Goal: Task Accomplishment & Management: Use online tool/utility

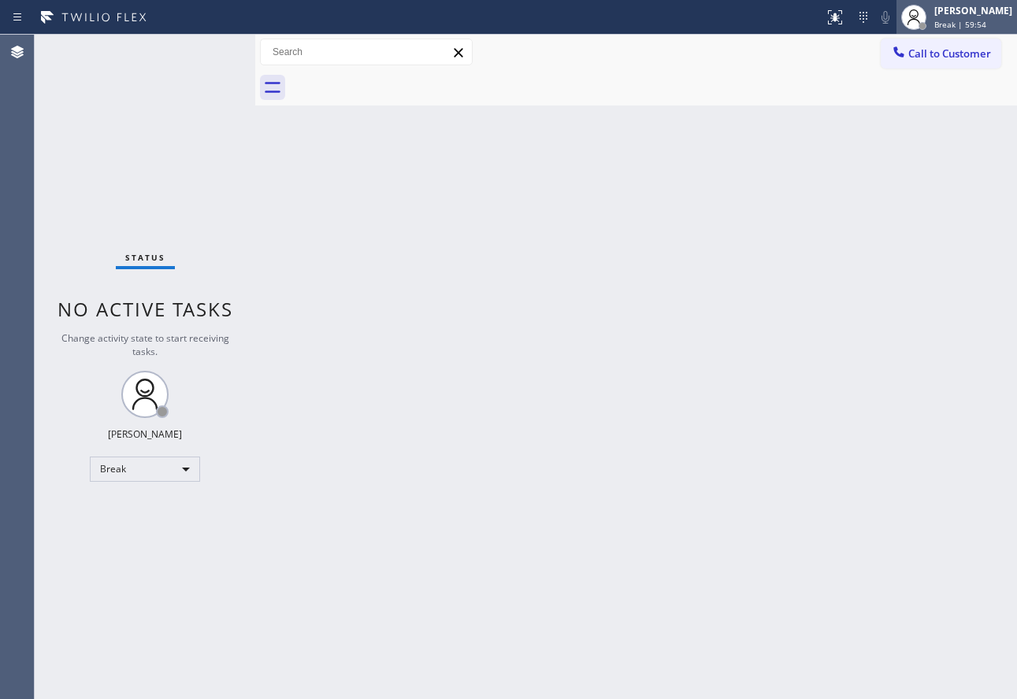
click at [963, 13] on div "[PERSON_NAME]" at bounding box center [973, 10] width 78 height 13
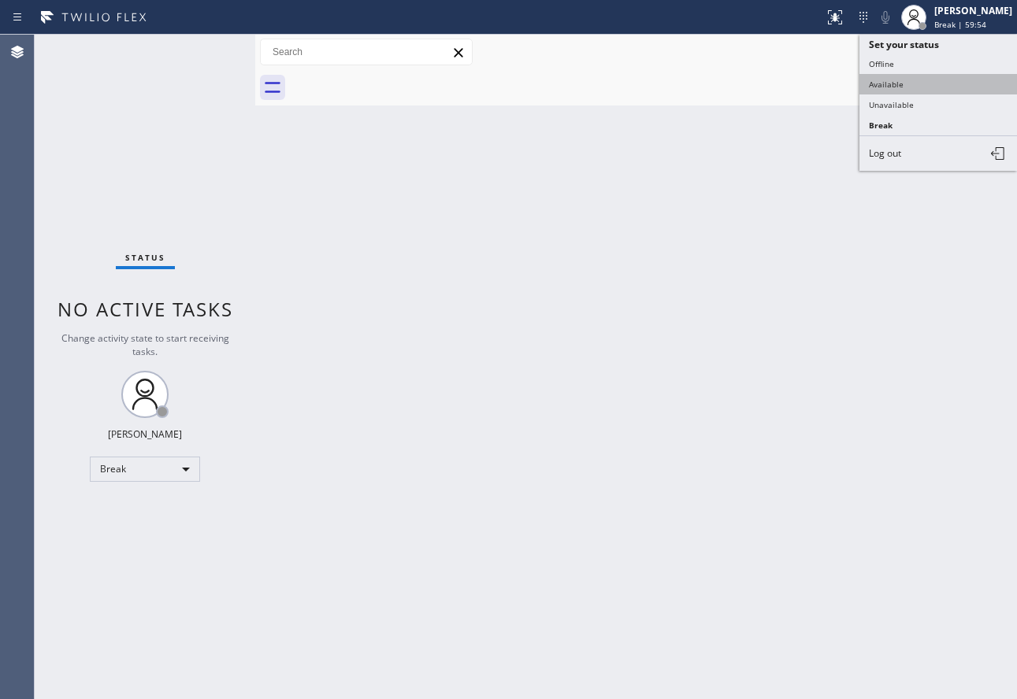
click at [918, 80] on button "Available" at bounding box center [938, 84] width 158 height 20
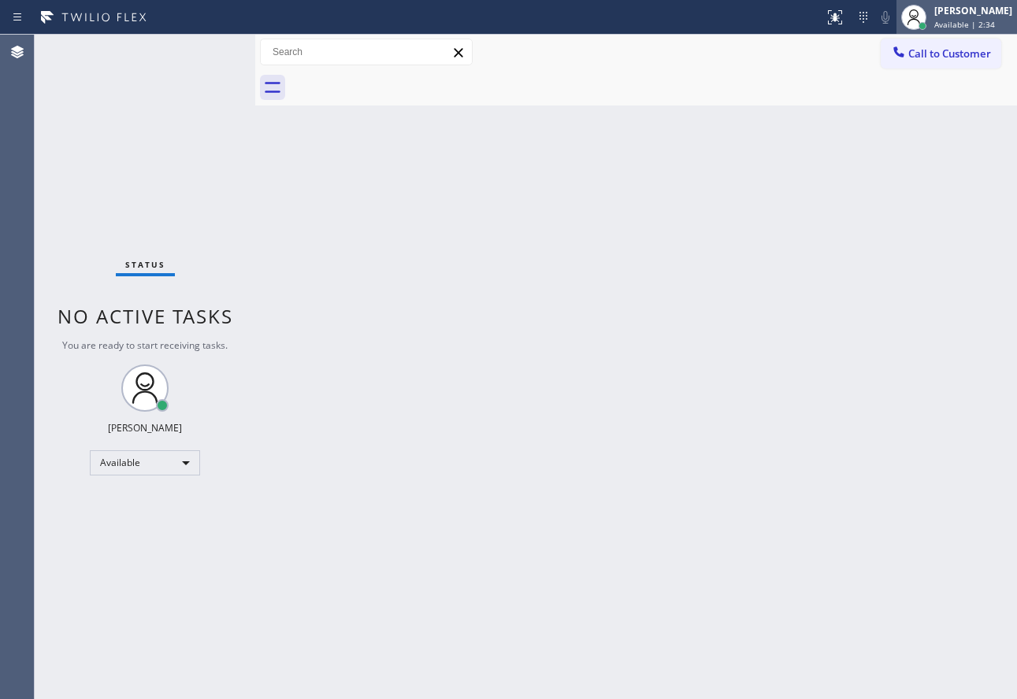
click at [958, 9] on div "[PERSON_NAME]" at bounding box center [973, 10] width 78 height 13
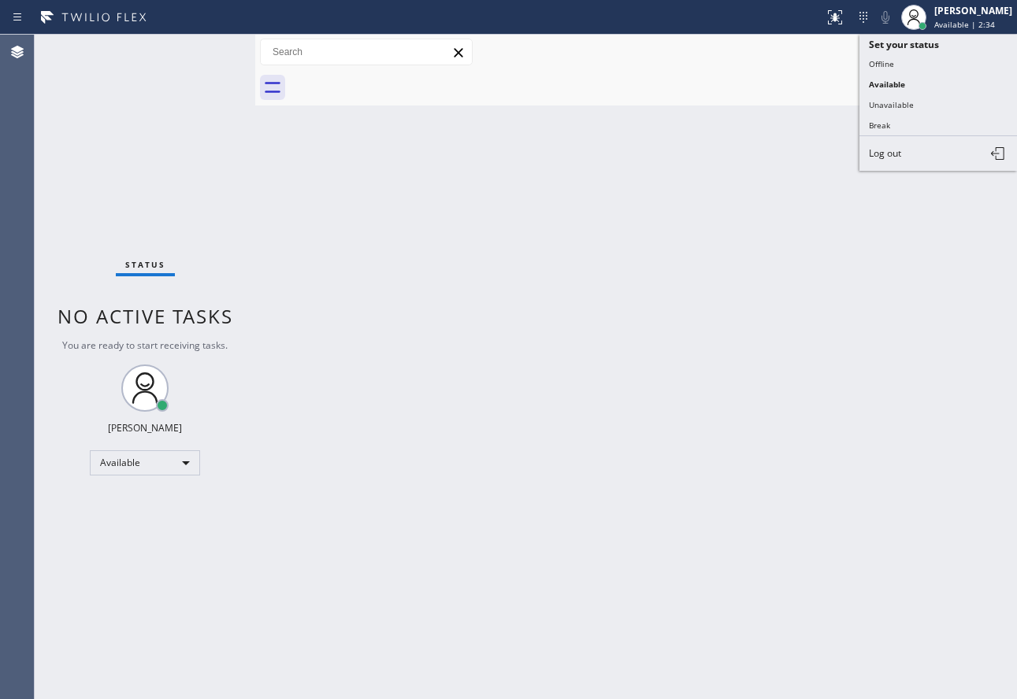
click at [653, 171] on div "Back to Dashboard Change Sender ID Customers Technicians Select a contact Outbo…" at bounding box center [636, 367] width 762 height 665
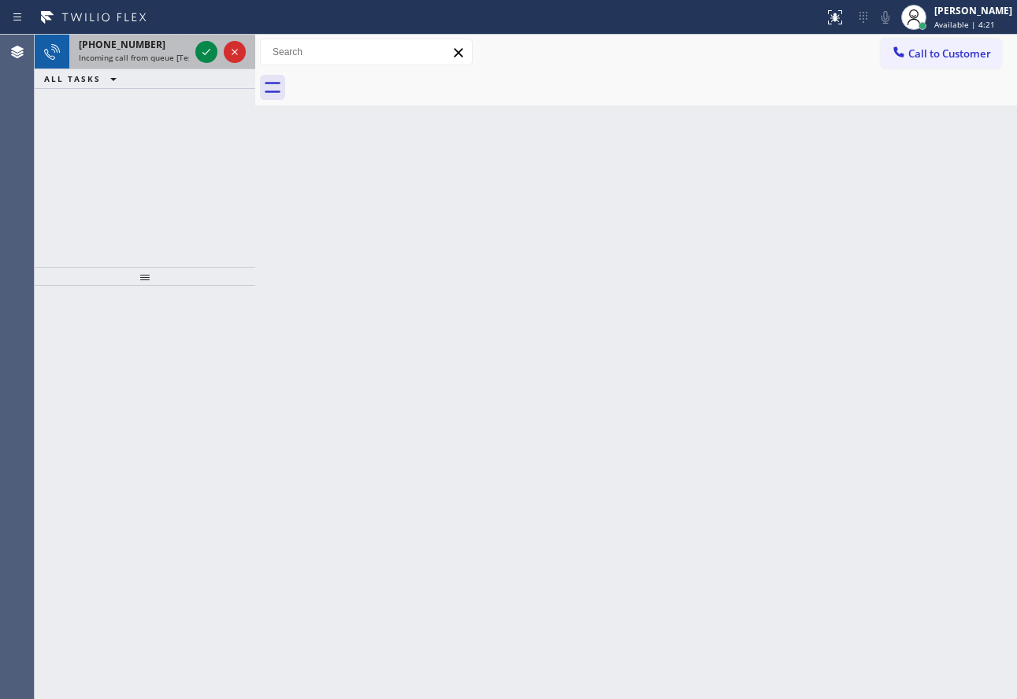
click at [145, 54] on span "Incoming call from queue [Test] All" at bounding box center [144, 57] width 131 height 11
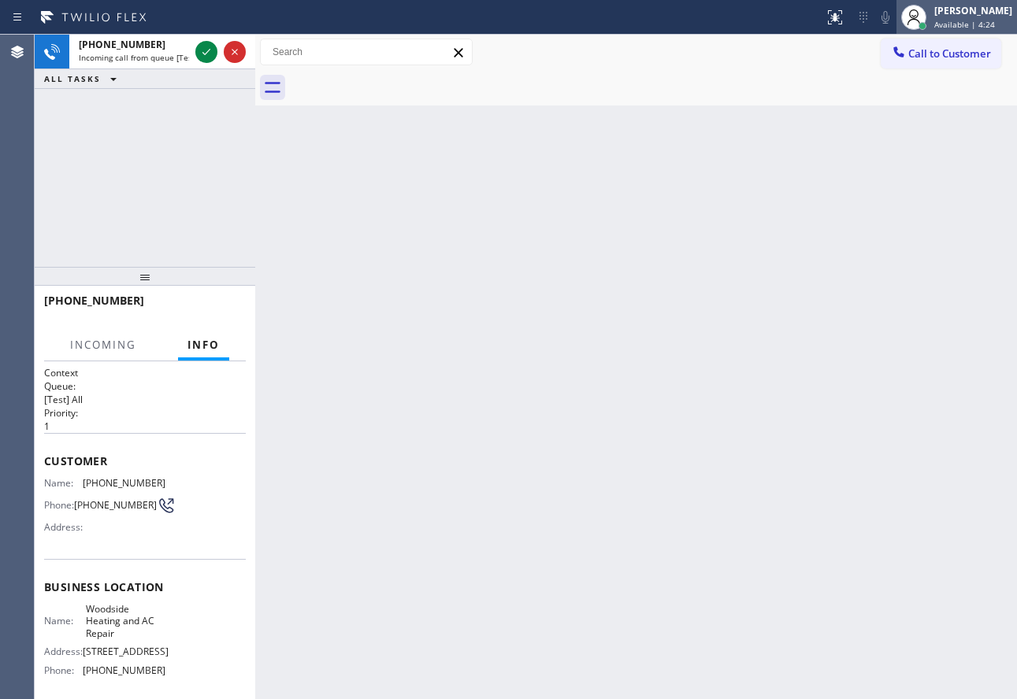
click at [931, 15] on div at bounding box center [913, 17] width 35 height 35
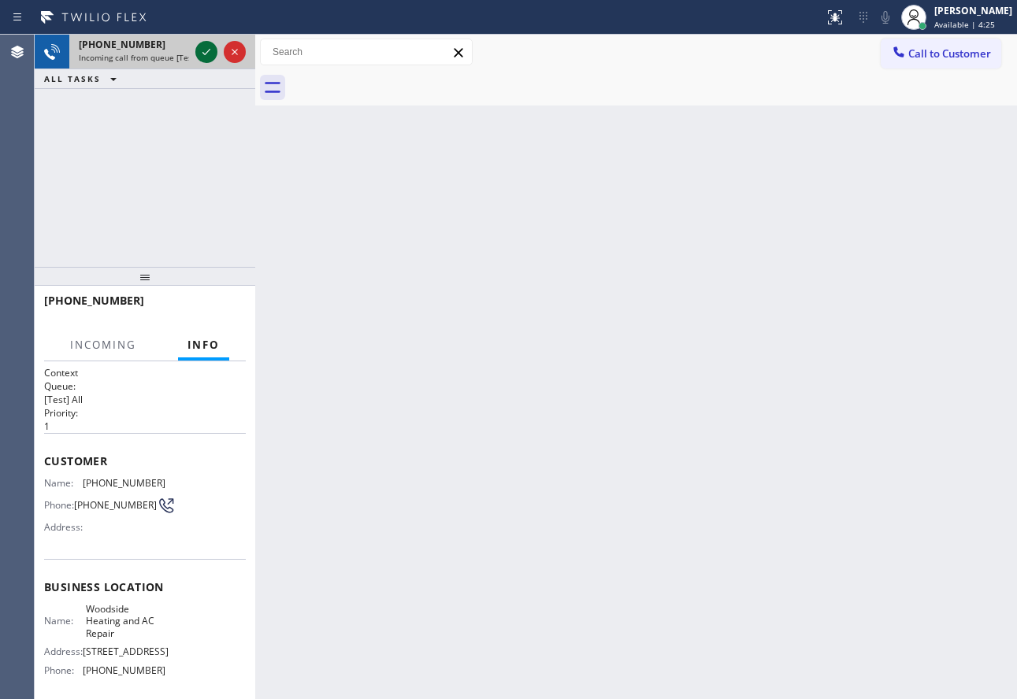
click at [206, 49] on icon at bounding box center [206, 52] width 19 height 19
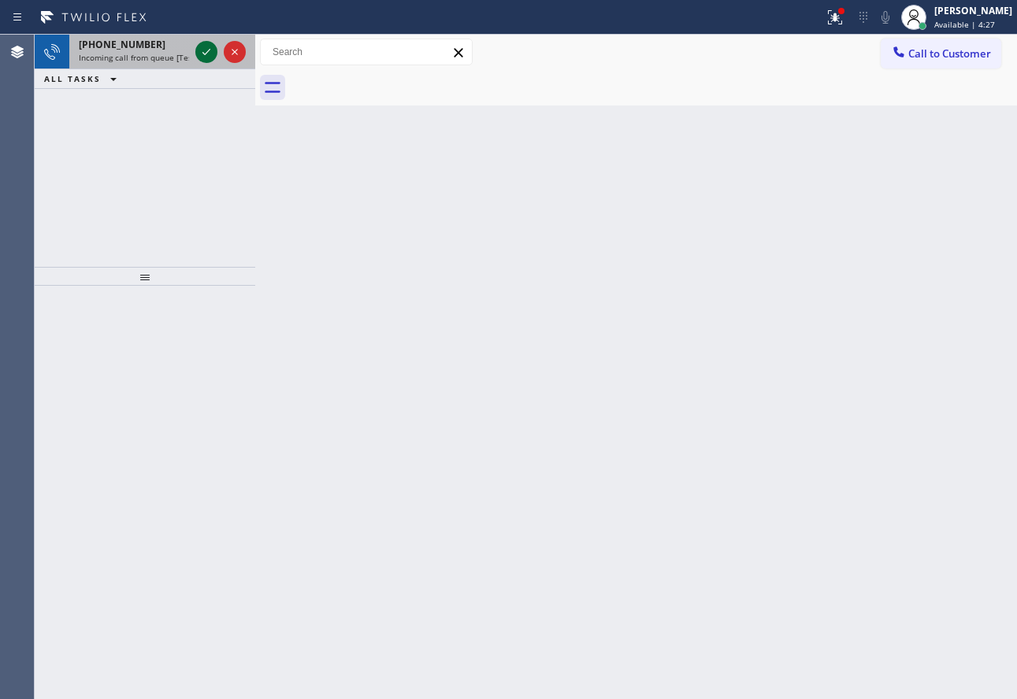
click at [206, 49] on icon at bounding box center [206, 52] width 19 height 19
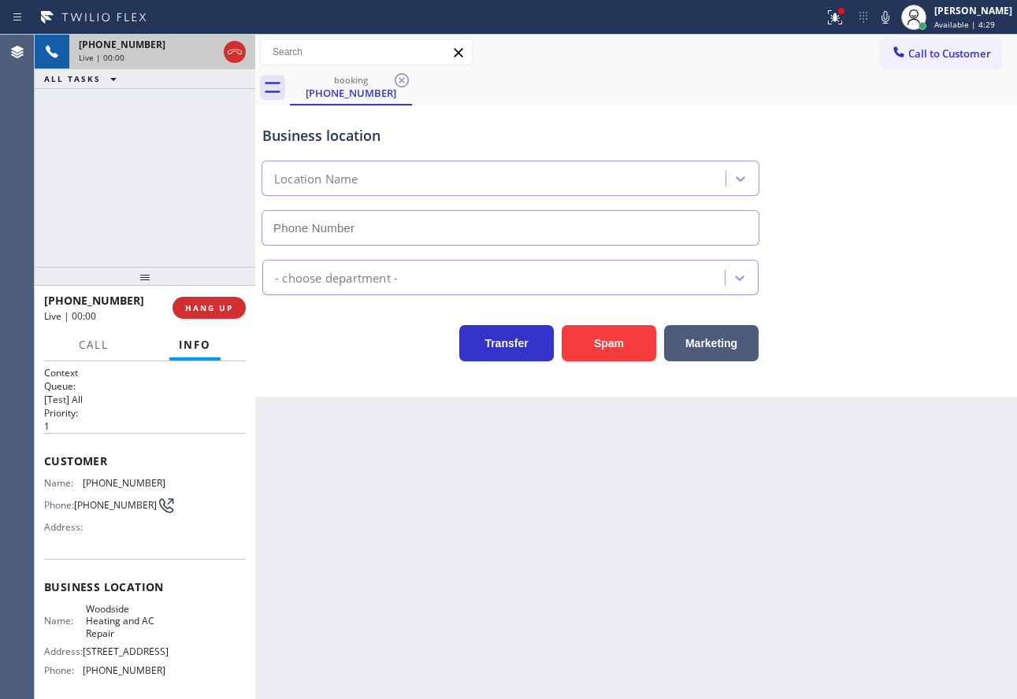
type input "[PHONE_NUMBER]"
click at [895, 13] on icon at bounding box center [885, 17] width 19 height 19
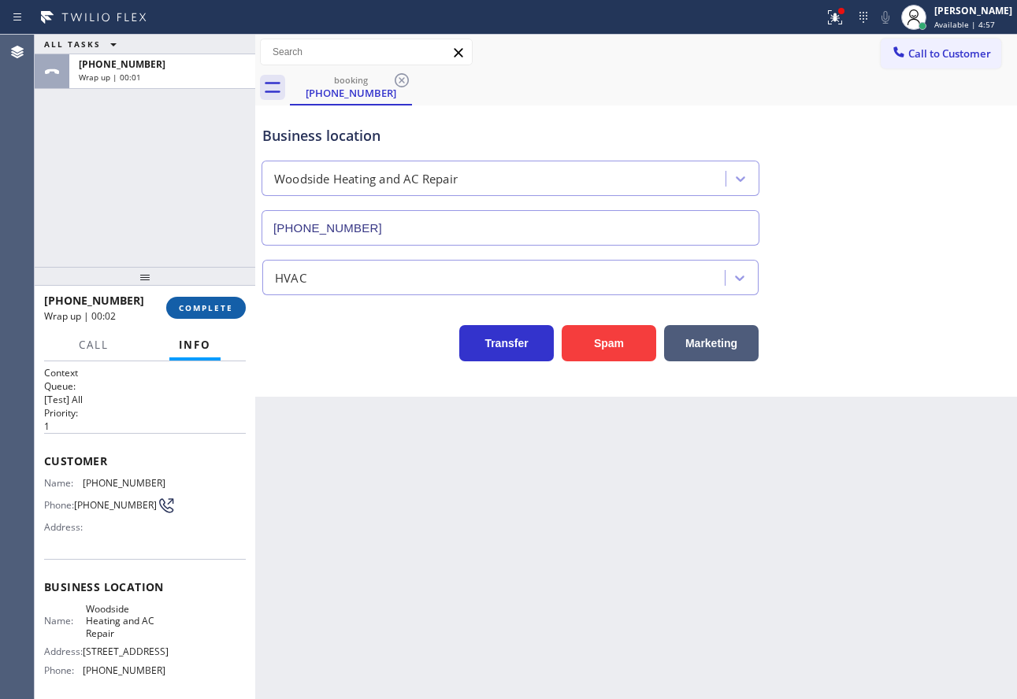
click at [229, 308] on span "COMPLETE" at bounding box center [206, 307] width 54 height 11
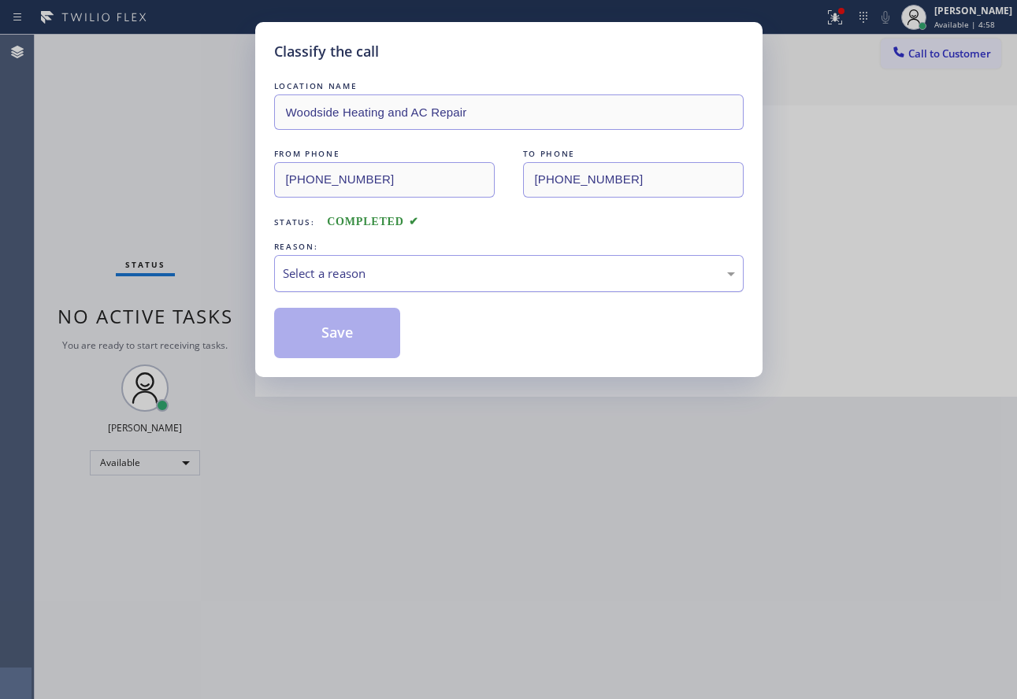
click at [336, 266] on div "Select a reason" at bounding box center [509, 274] width 452 height 18
click at [310, 320] on button "Save" at bounding box center [337, 333] width 127 height 50
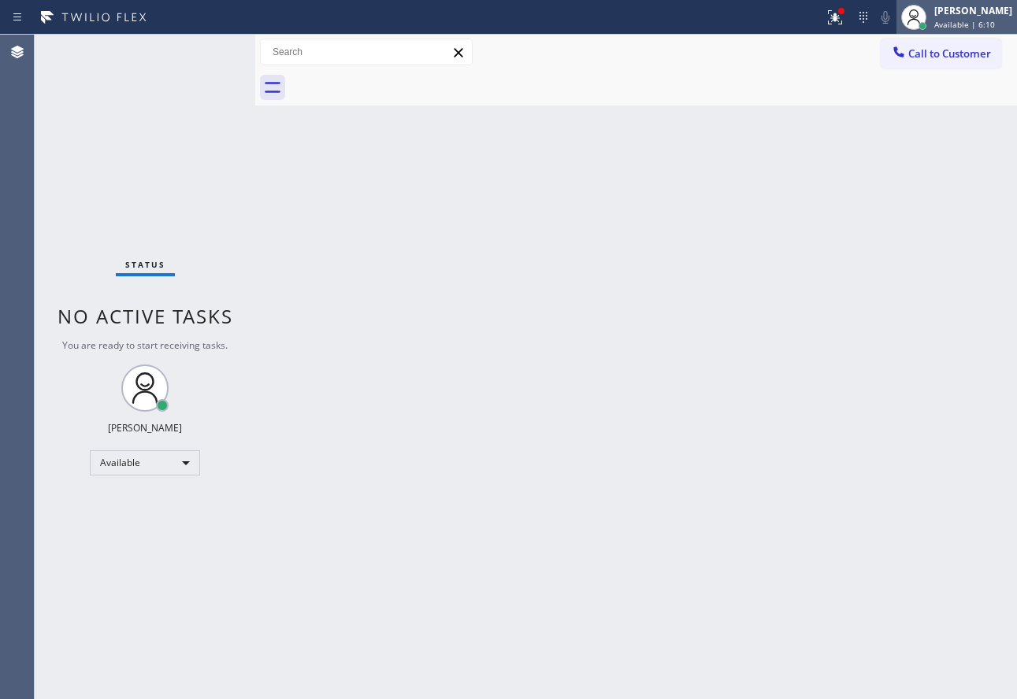
click at [959, 25] on span "Available | 6:10" at bounding box center [964, 24] width 61 height 11
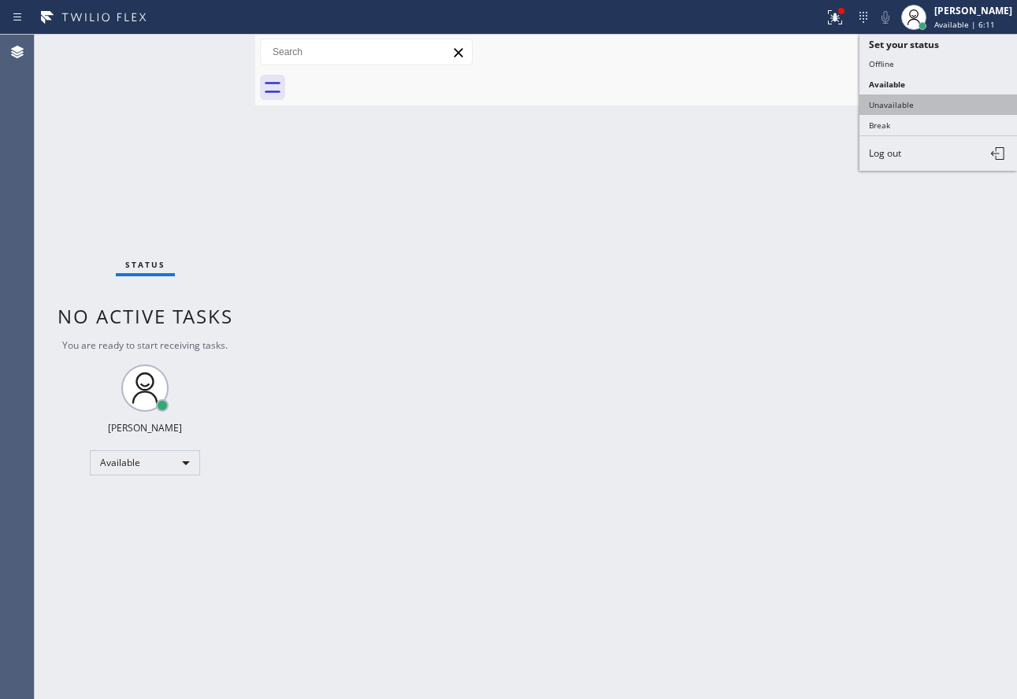
click at [952, 109] on button "Unavailable" at bounding box center [938, 105] width 158 height 20
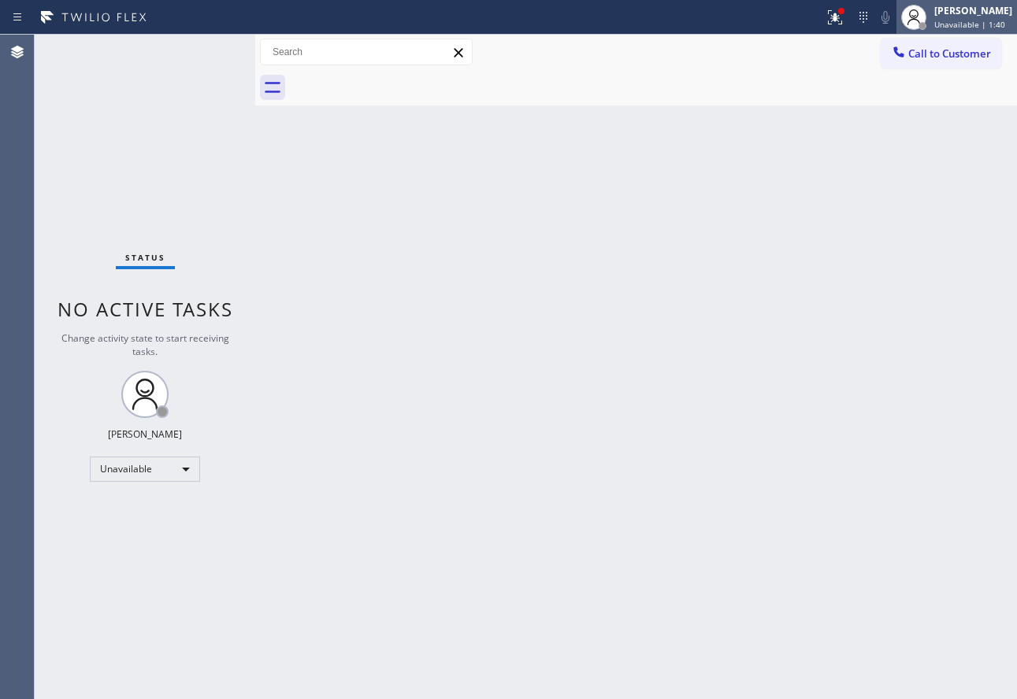
click at [986, 24] on span "Unavailable | 1:40" at bounding box center [969, 24] width 71 height 11
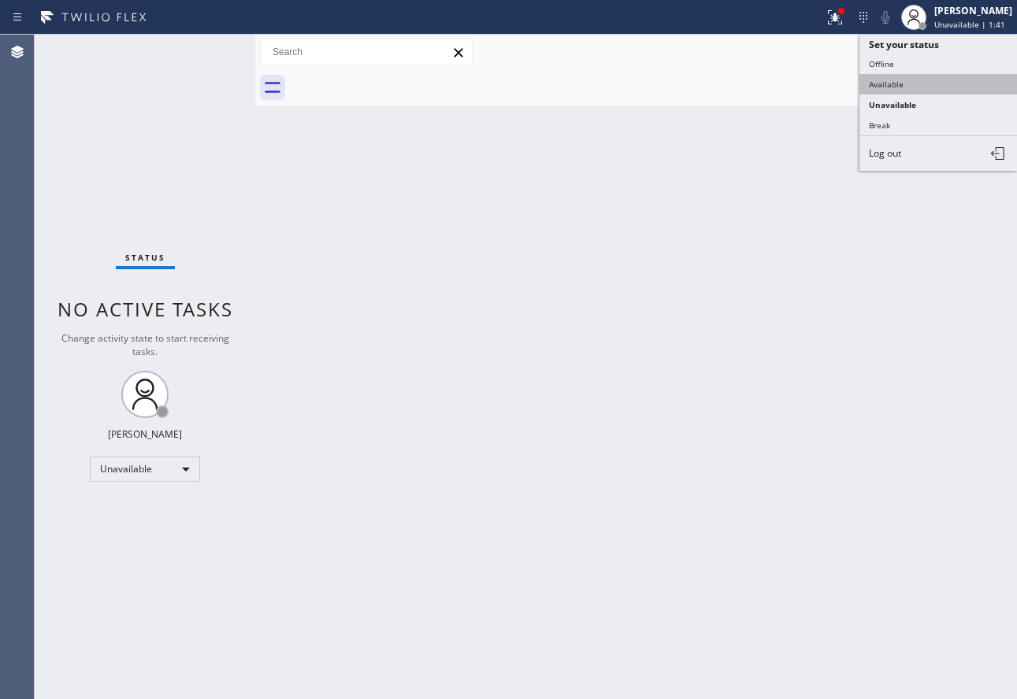
click at [926, 90] on button "Available" at bounding box center [938, 84] width 158 height 20
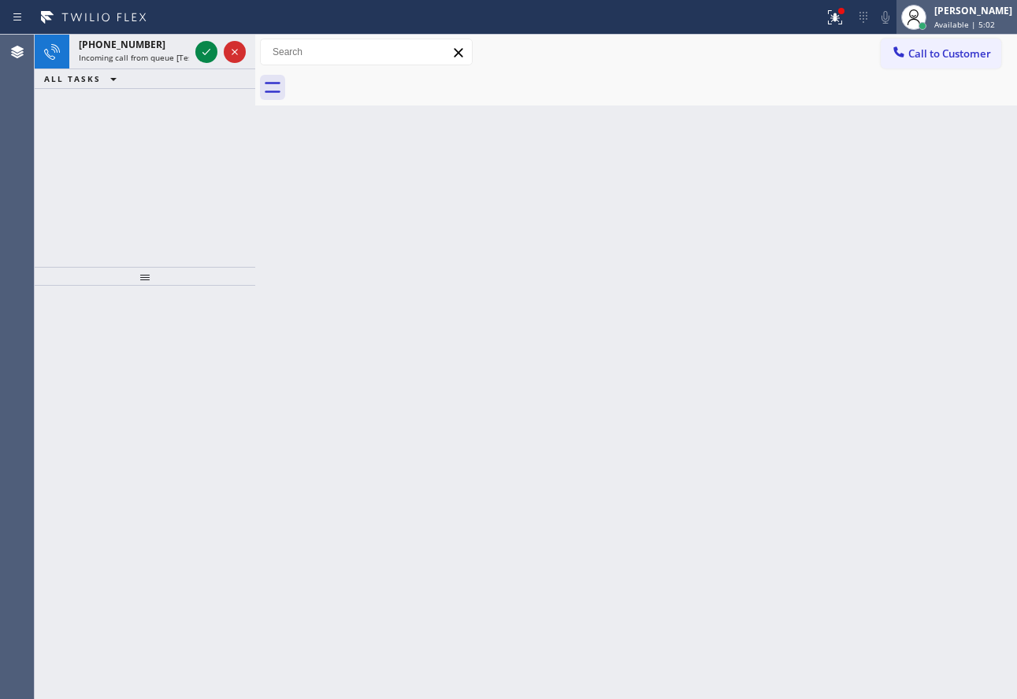
click at [1007, 23] on div "[PERSON_NAME] Available | 5:02" at bounding box center [974, 17] width 86 height 28
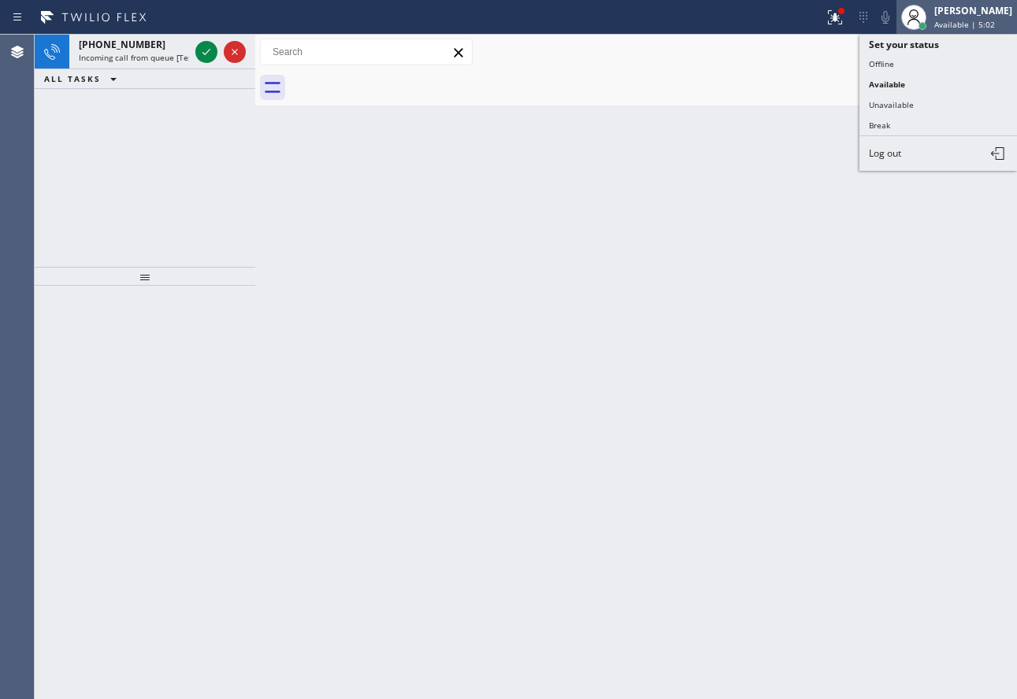
click at [995, 24] on span "Available | 5:02" at bounding box center [964, 24] width 61 height 11
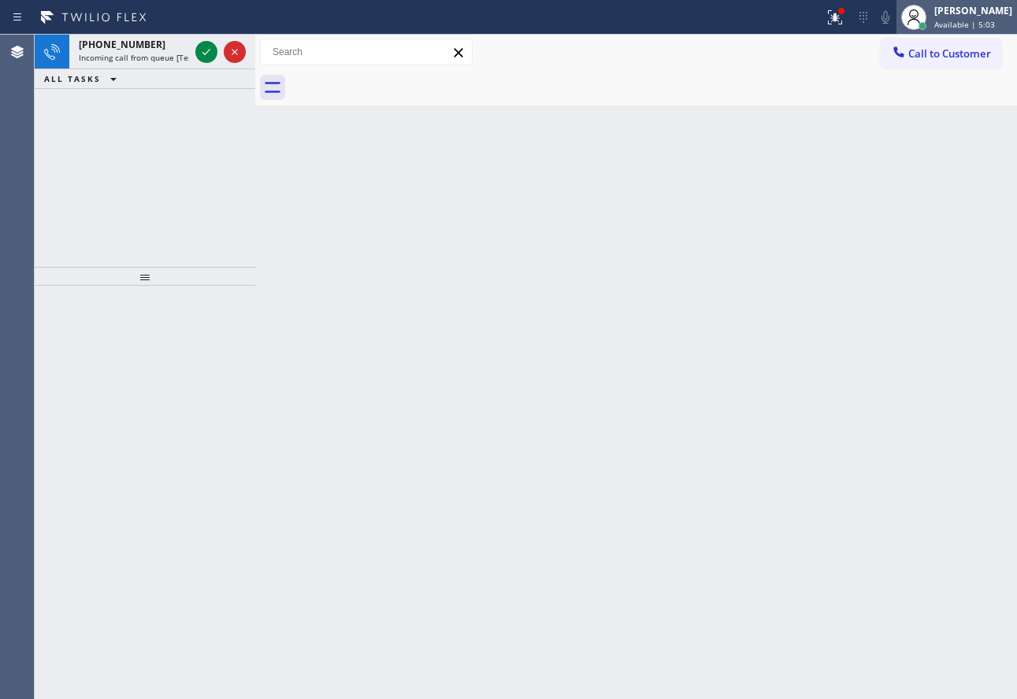
click at [972, 24] on span "Available | 5:03" at bounding box center [964, 24] width 61 height 11
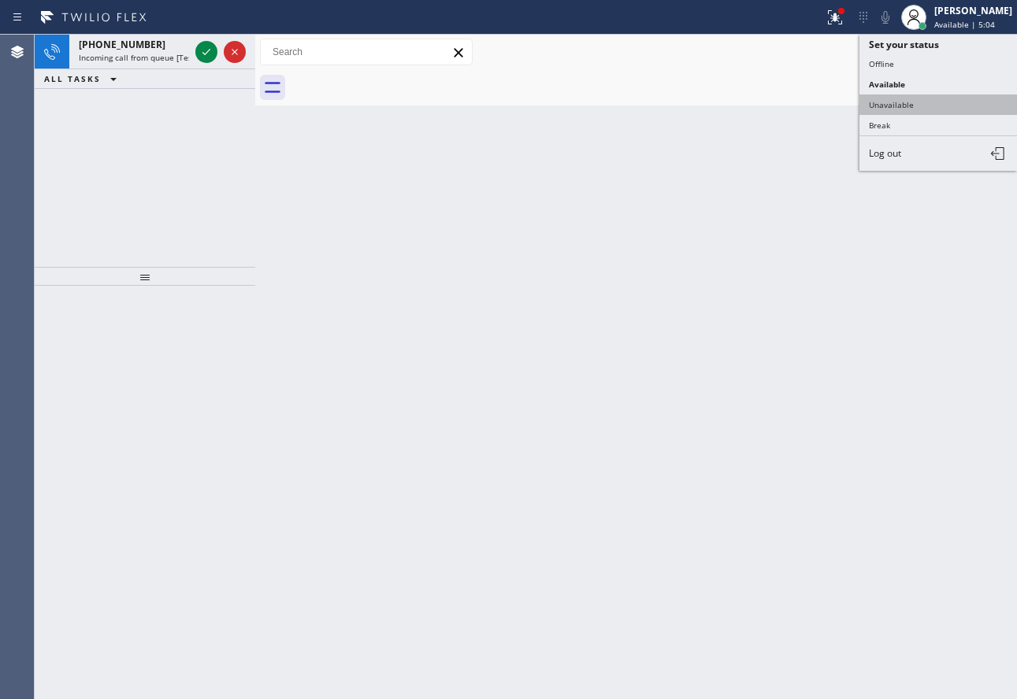
click at [924, 96] on button "Unavailable" at bounding box center [938, 105] width 158 height 20
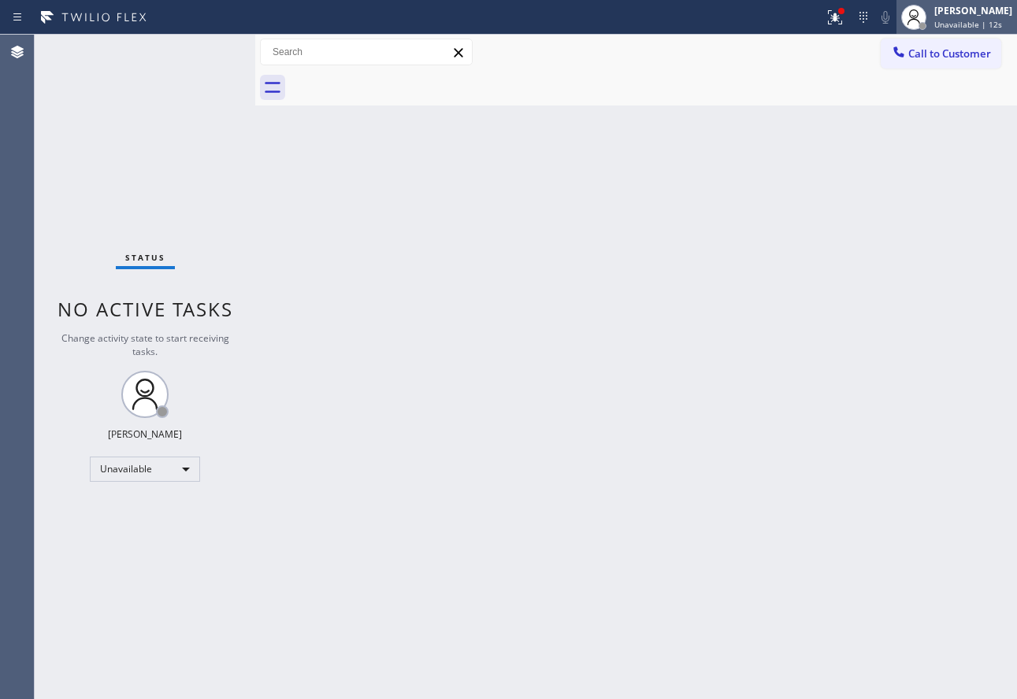
click at [963, 13] on div "[PERSON_NAME]" at bounding box center [973, 10] width 78 height 13
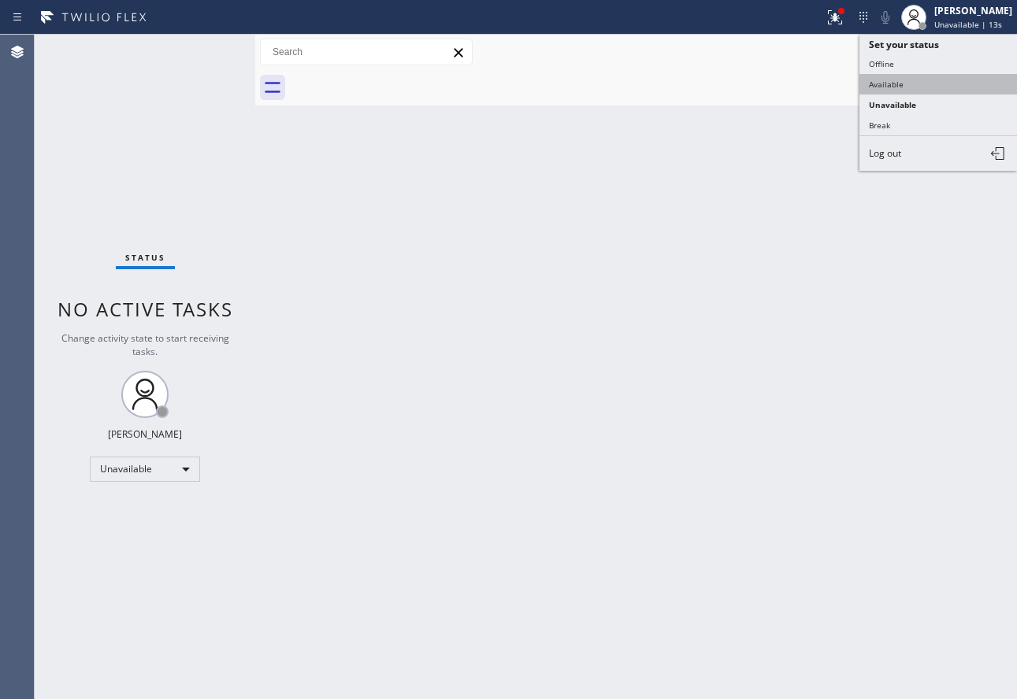
click at [867, 91] on button "Available" at bounding box center [938, 84] width 158 height 20
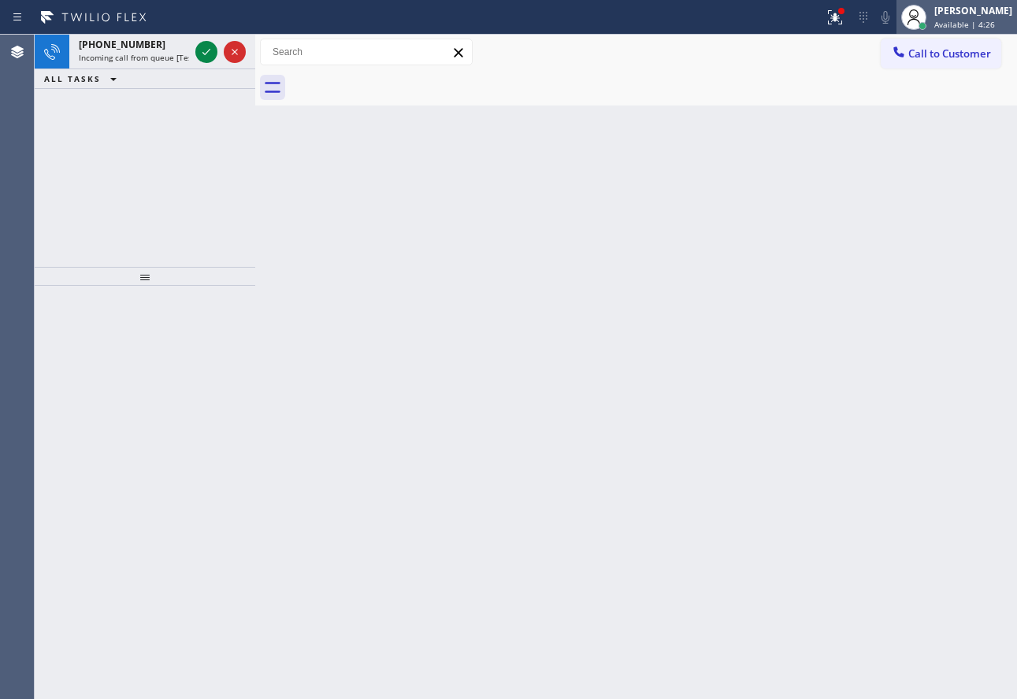
click at [970, 10] on div "[PERSON_NAME]" at bounding box center [973, 10] width 78 height 13
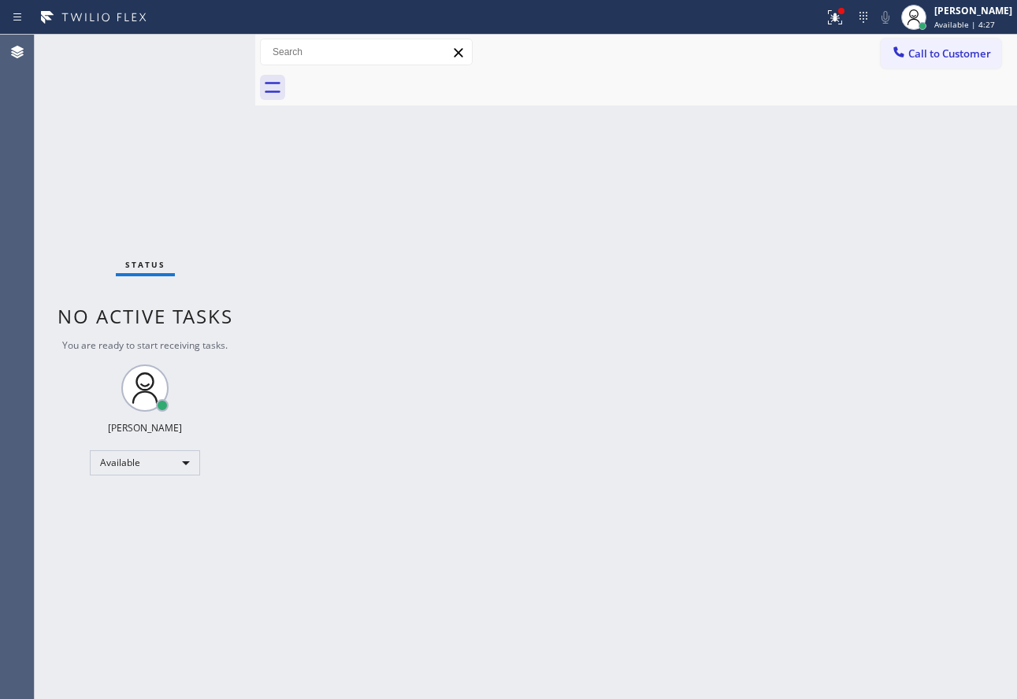
click at [714, 133] on div "Back to Dashboard Change Sender ID Customers Technicians Select a contact Outbo…" at bounding box center [636, 367] width 762 height 665
click at [844, 18] on icon at bounding box center [835, 17] width 19 height 19
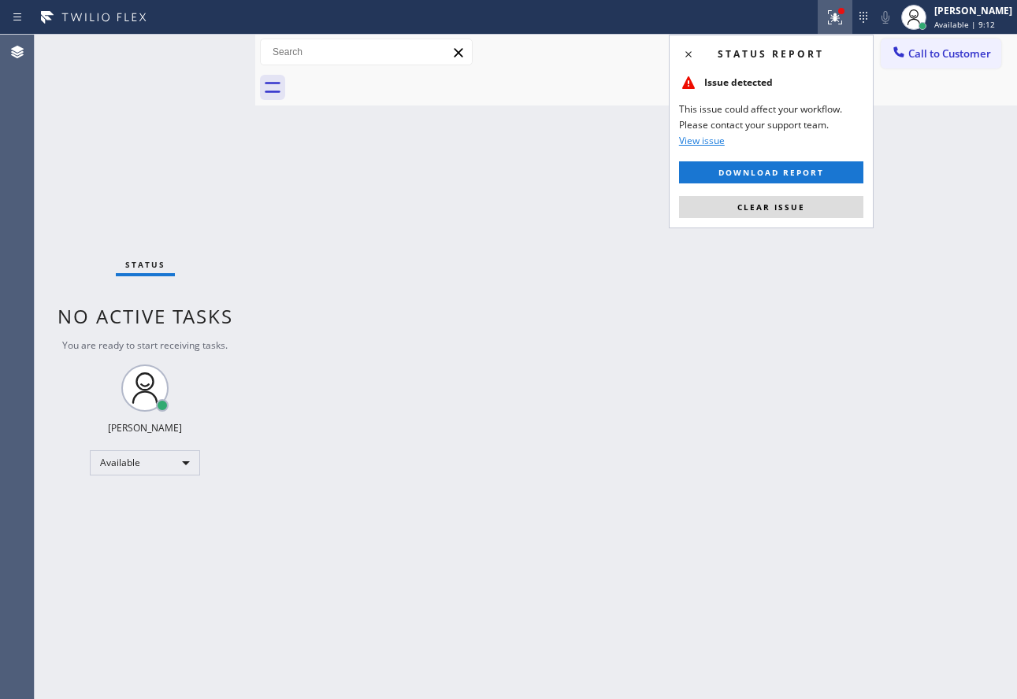
click at [773, 211] on span "Clear issue" at bounding box center [771, 207] width 68 height 11
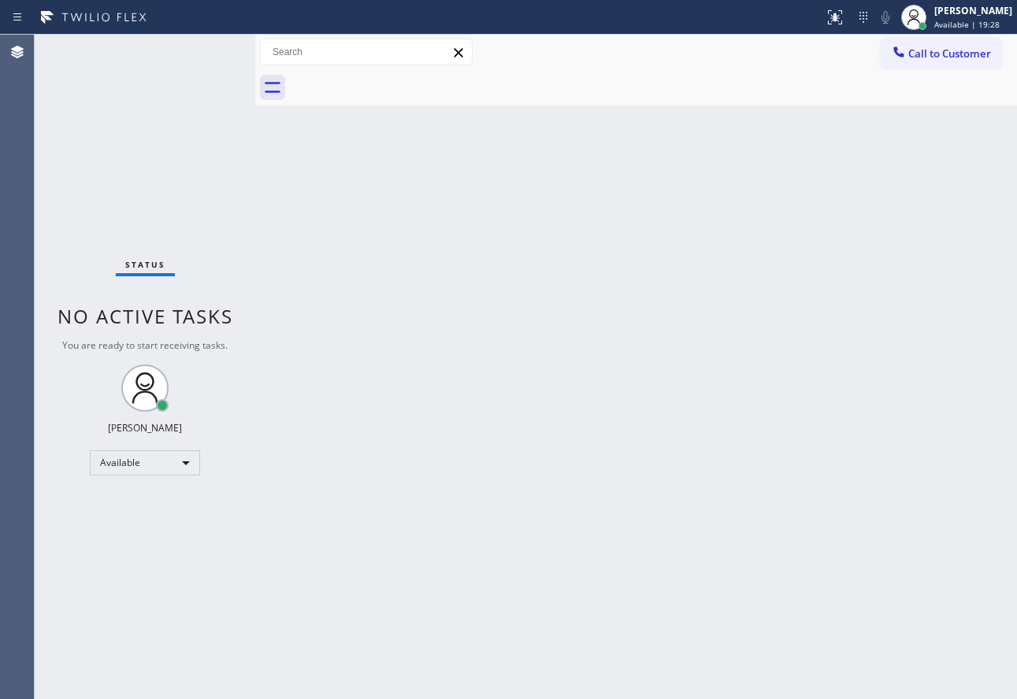
click at [268, 411] on div "Back to Dashboard Change Sender ID Customers Technicians Select a contact Outbo…" at bounding box center [636, 367] width 762 height 665
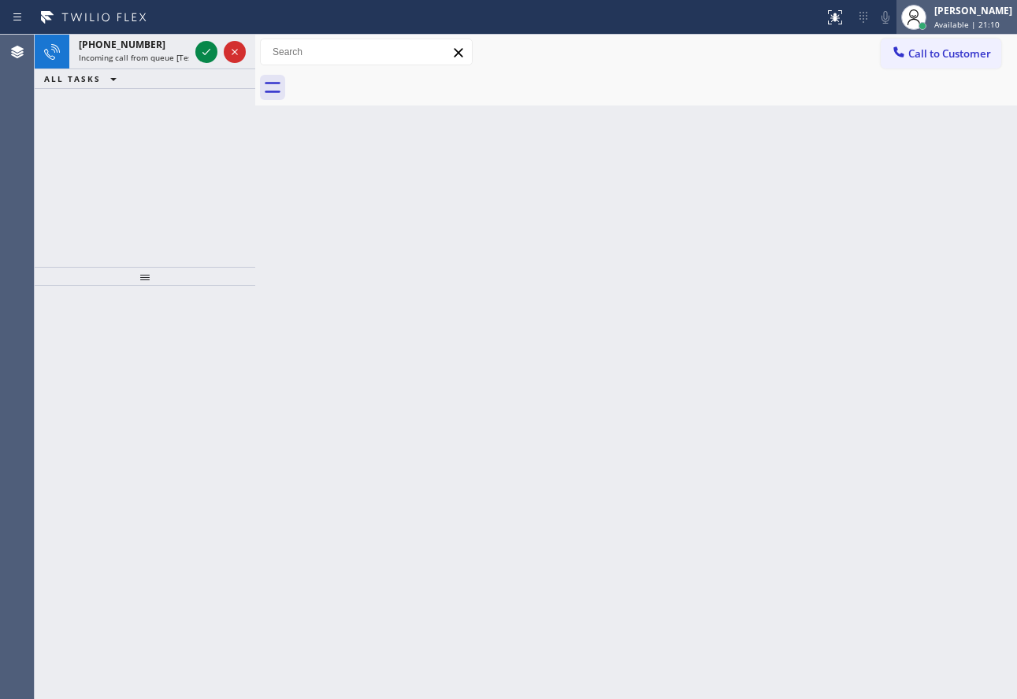
click at [955, 13] on div "[PERSON_NAME]" at bounding box center [973, 10] width 78 height 13
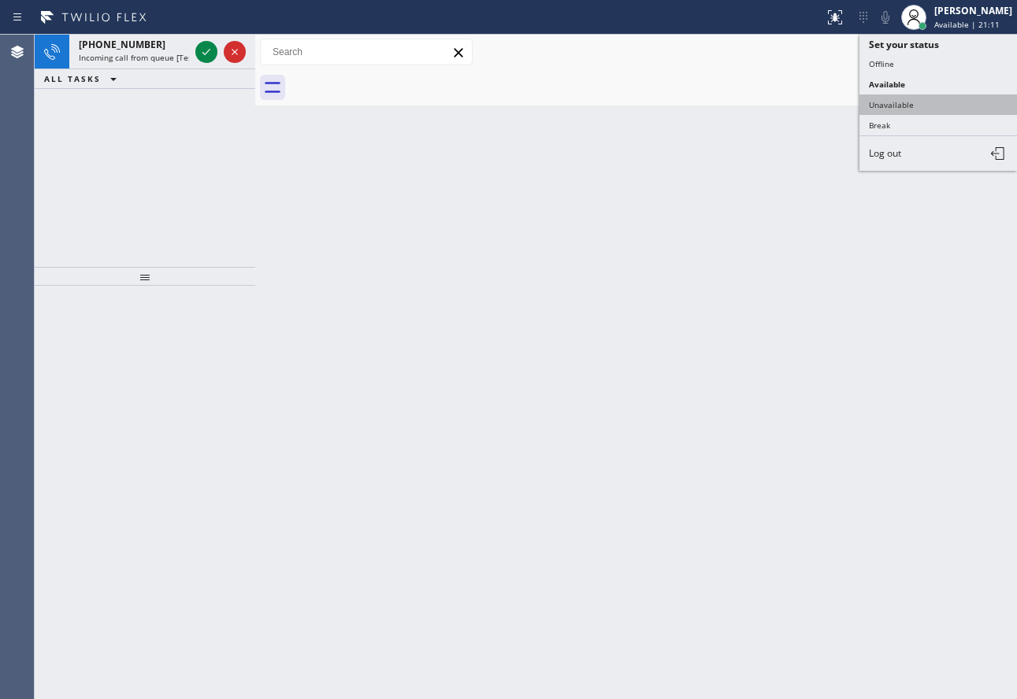
click at [901, 101] on button "Unavailable" at bounding box center [938, 105] width 158 height 20
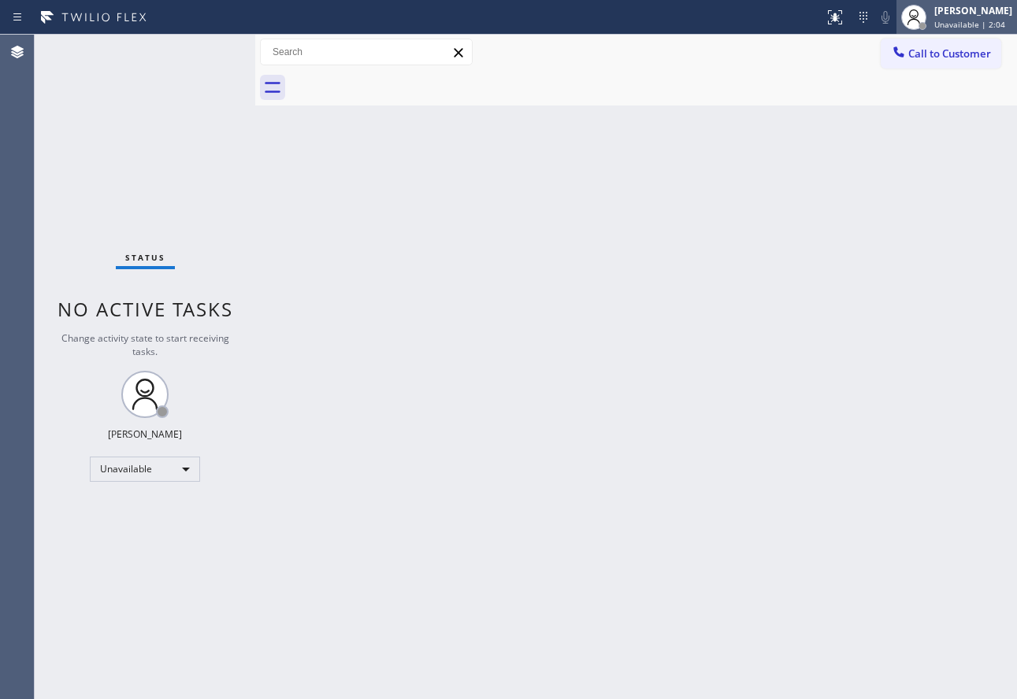
click at [978, 10] on div "[PERSON_NAME]" at bounding box center [973, 10] width 78 height 13
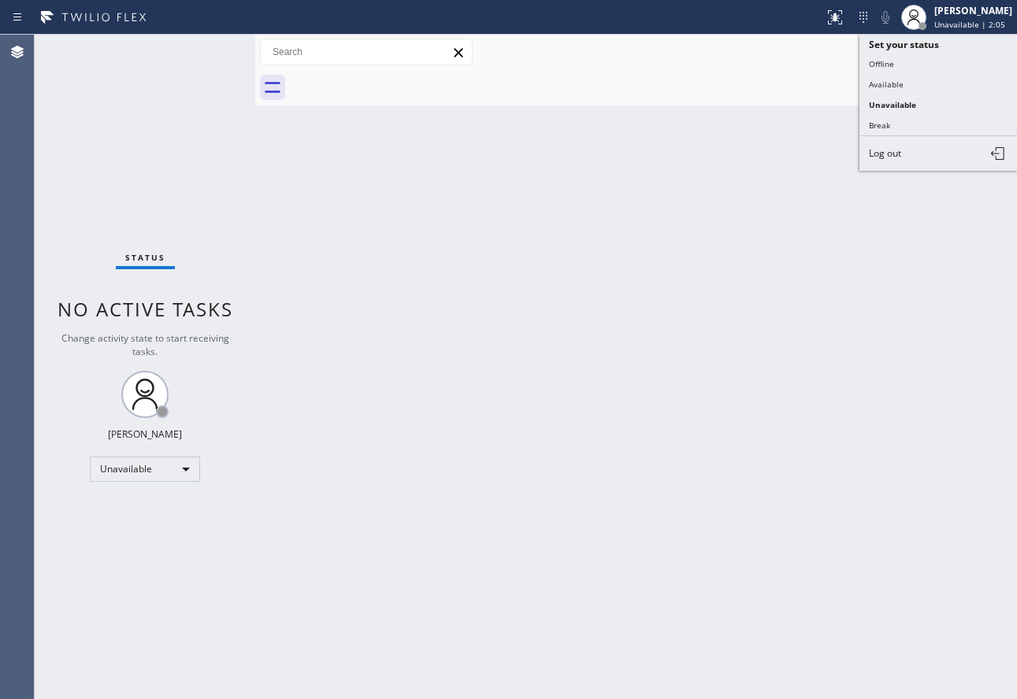
click at [909, 85] on button "Available" at bounding box center [938, 84] width 158 height 20
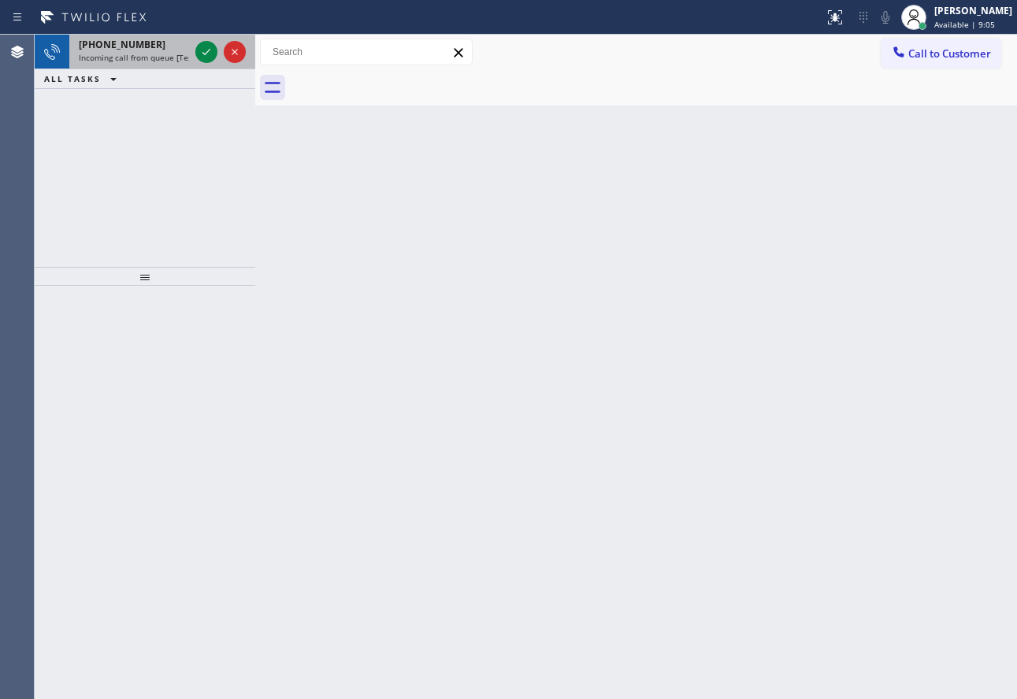
click at [148, 61] on span "Incoming call from queue [Test] All" at bounding box center [144, 57] width 131 height 11
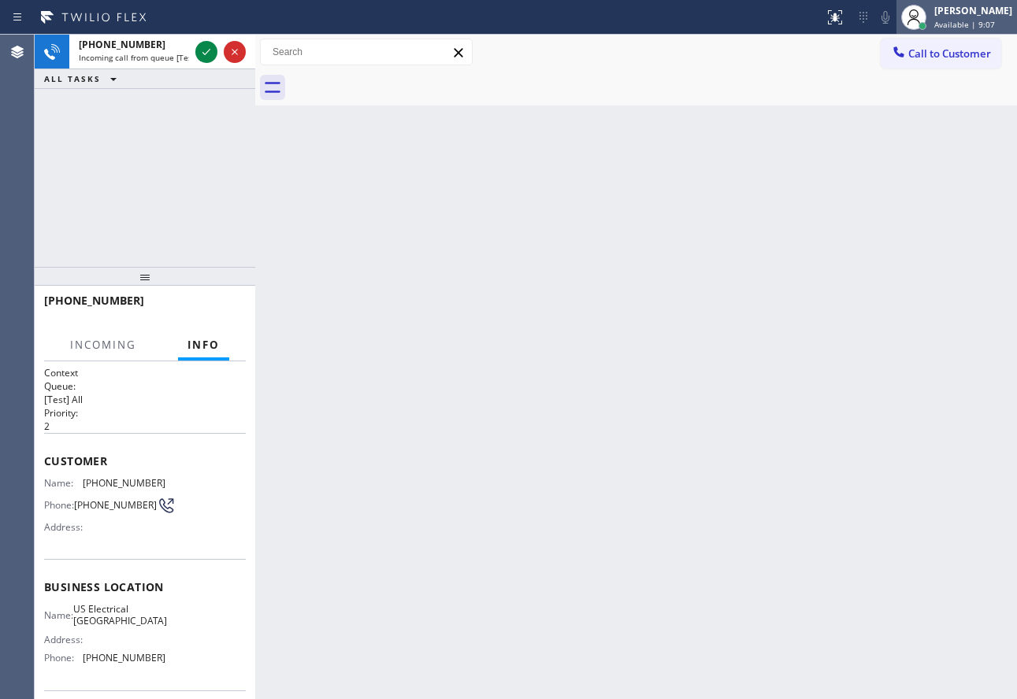
click at [956, 22] on span "Available | 9:07" at bounding box center [964, 24] width 61 height 11
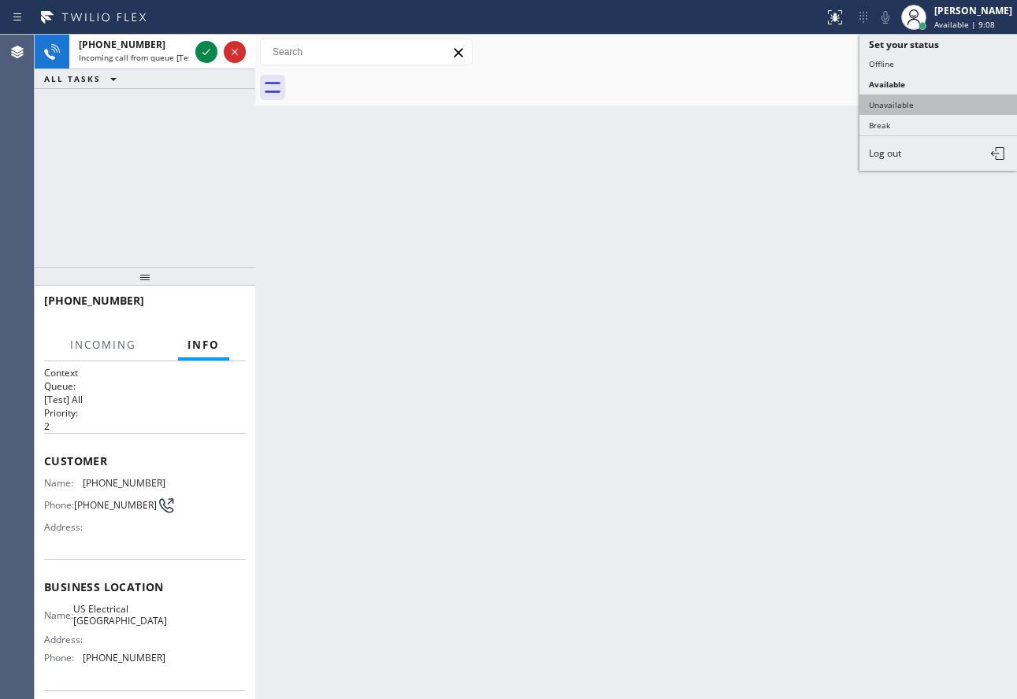
click at [900, 102] on button "Unavailable" at bounding box center [938, 105] width 158 height 20
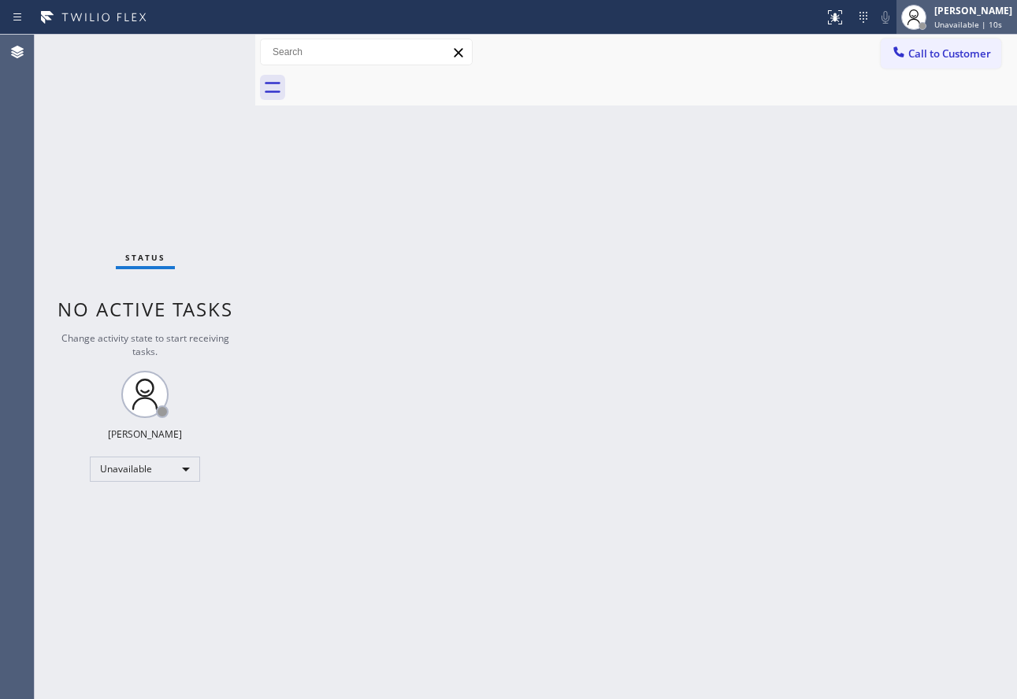
click at [961, 14] on div "[PERSON_NAME]" at bounding box center [973, 10] width 78 height 13
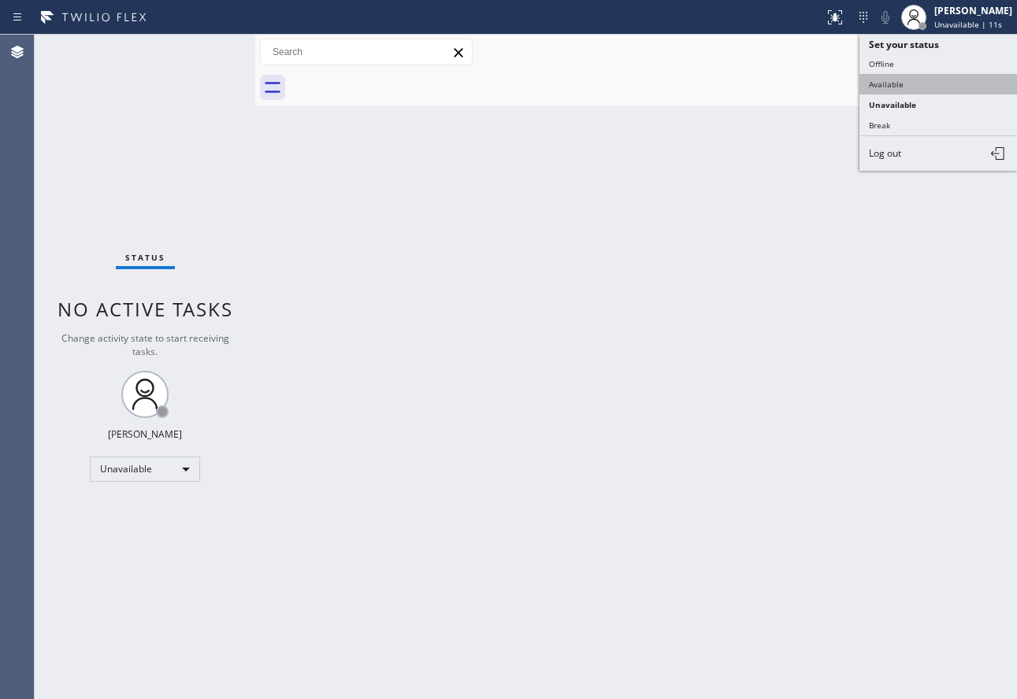
click at [904, 87] on button "Available" at bounding box center [938, 84] width 158 height 20
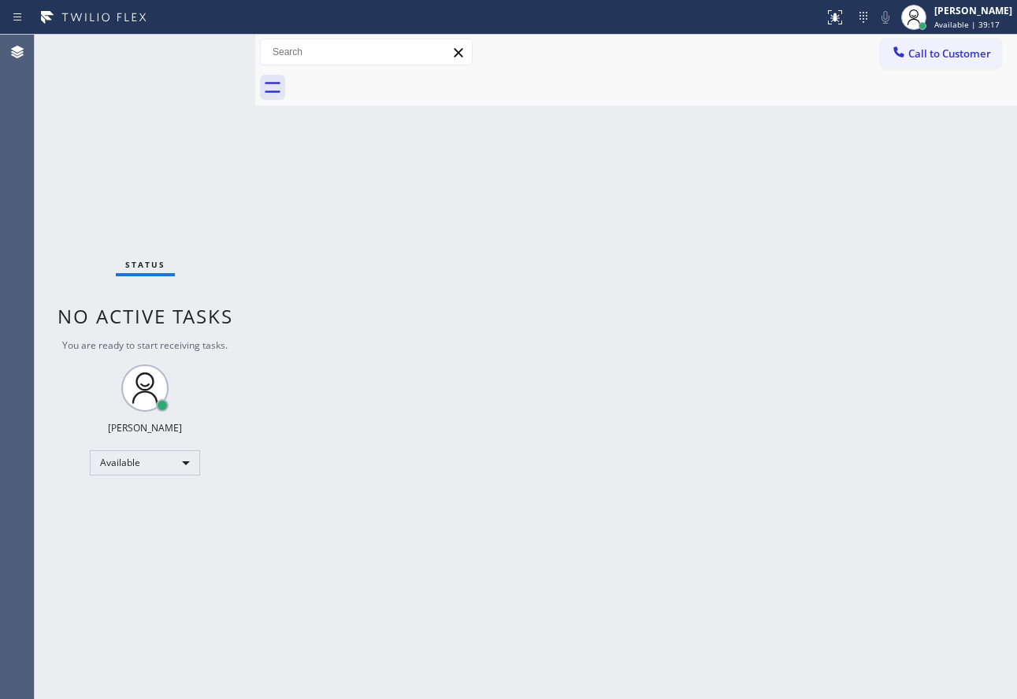
click at [622, 506] on div "Back to Dashboard Change Sender ID Customers Technicians Select a contact Outbo…" at bounding box center [636, 367] width 762 height 665
click at [981, 21] on span "Available | 44:15" at bounding box center [966, 24] width 65 height 11
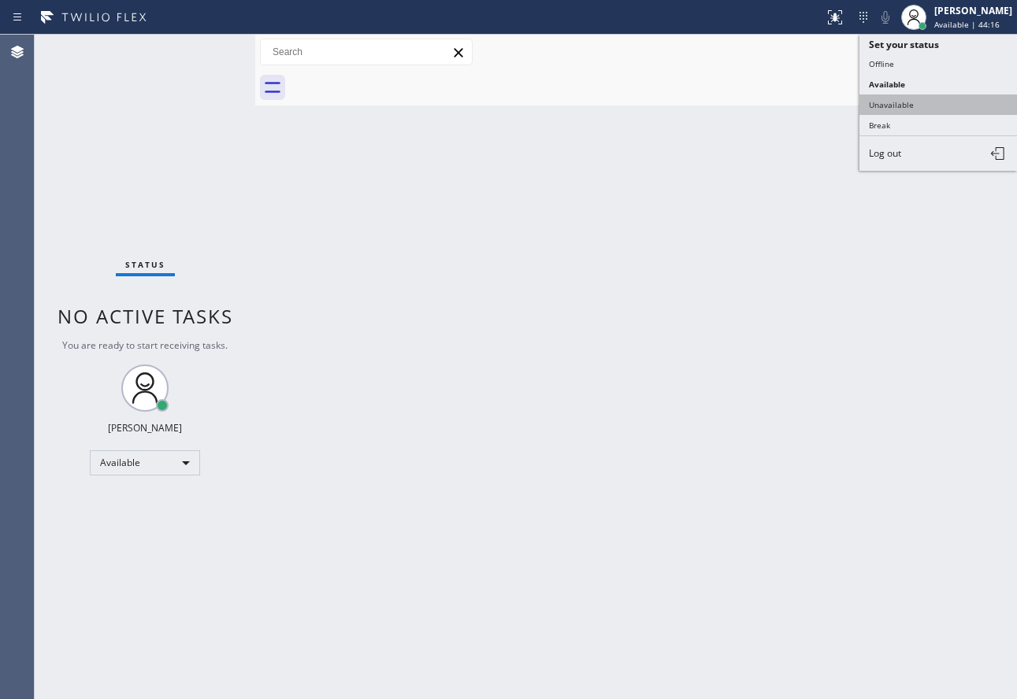
click at [952, 99] on button "Unavailable" at bounding box center [938, 105] width 158 height 20
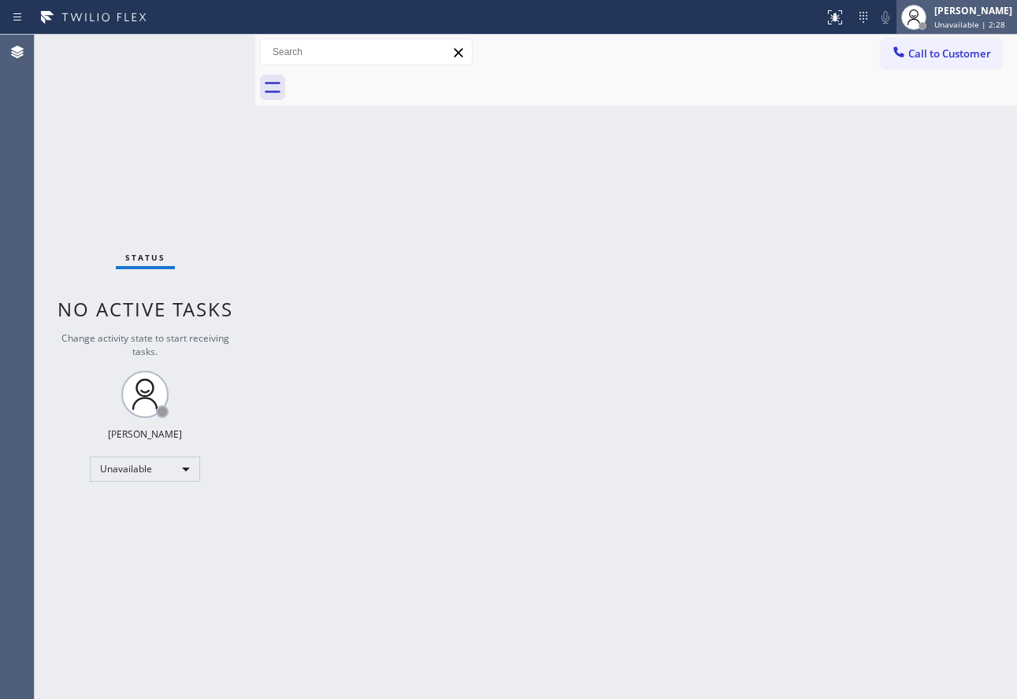
click at [975, 2] on div "[PERSON_NAME] Unavailable | 2:28" at bounding box center [956, 17] width 121 height 35
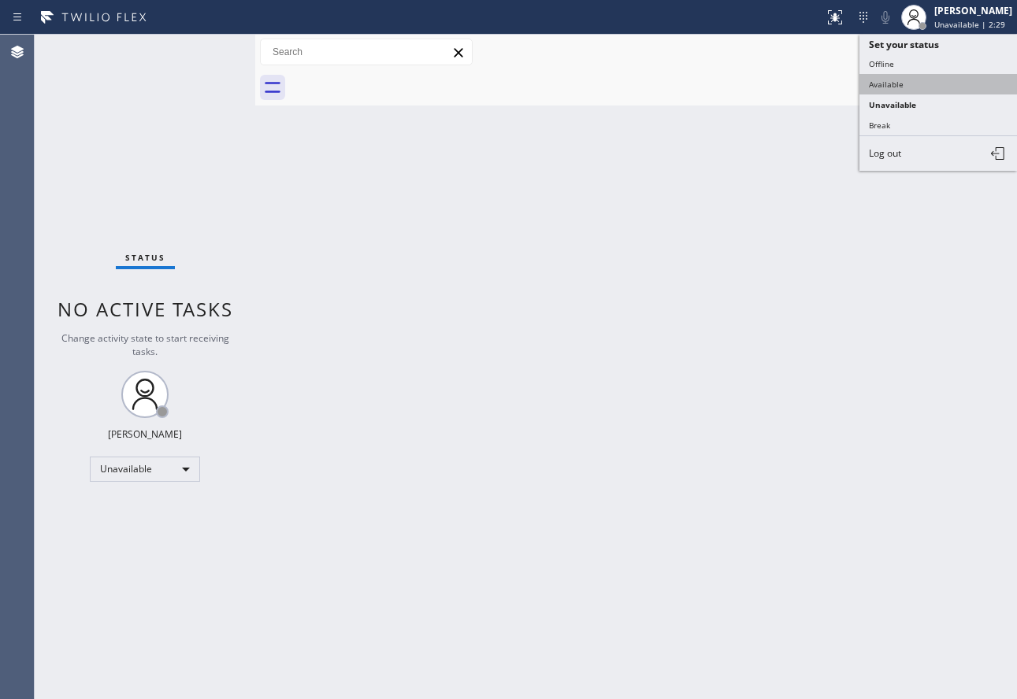
click at [933, 80] on button "Available" at bounding box center [938, 84] width 158 height 20
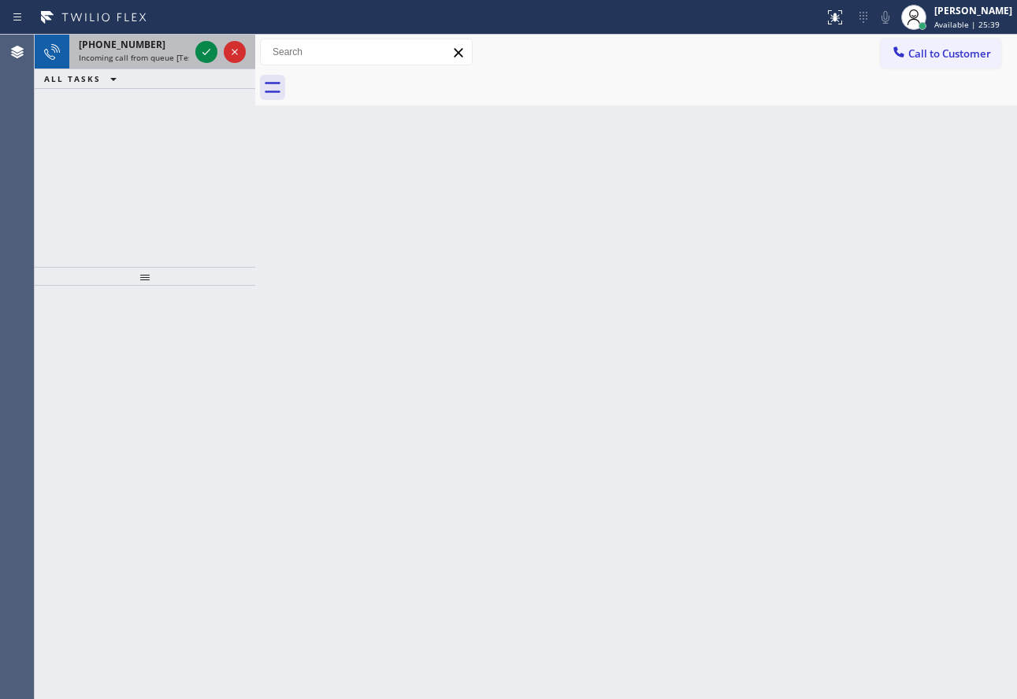
click at [115, 53] on span "Incoming call from queue [Test] All" at bounding box center [144, 57] width 131 height 11
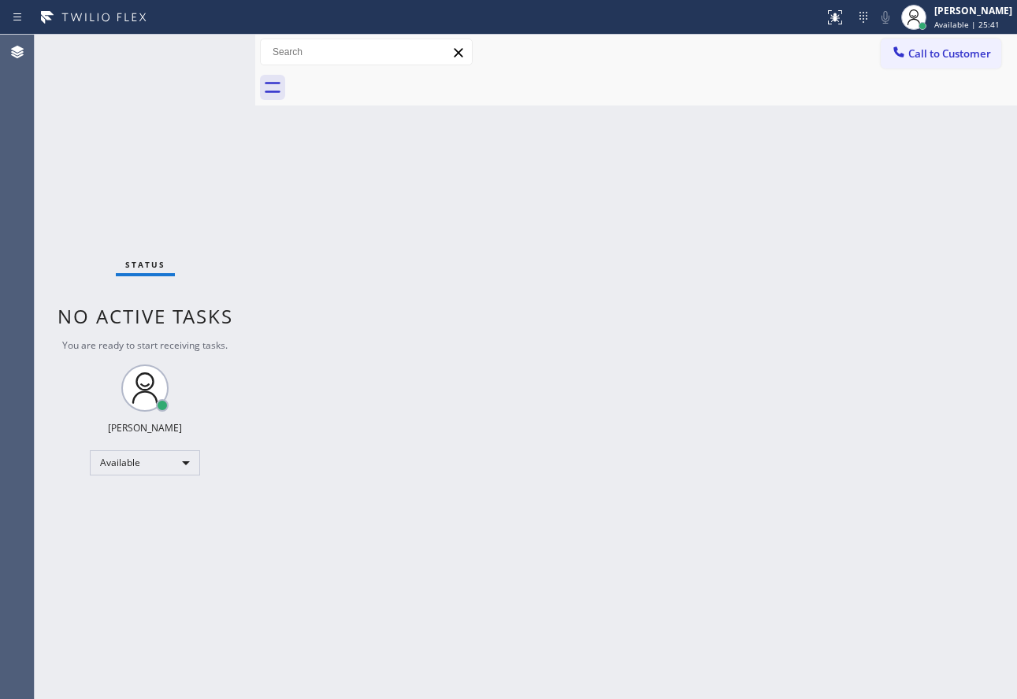
click at [207, 50] on div "Status No active tasks You are ready to start receiving tasks. [PERSON_NAME] Av…" at bounding box center [145, 367] width 221 height 665
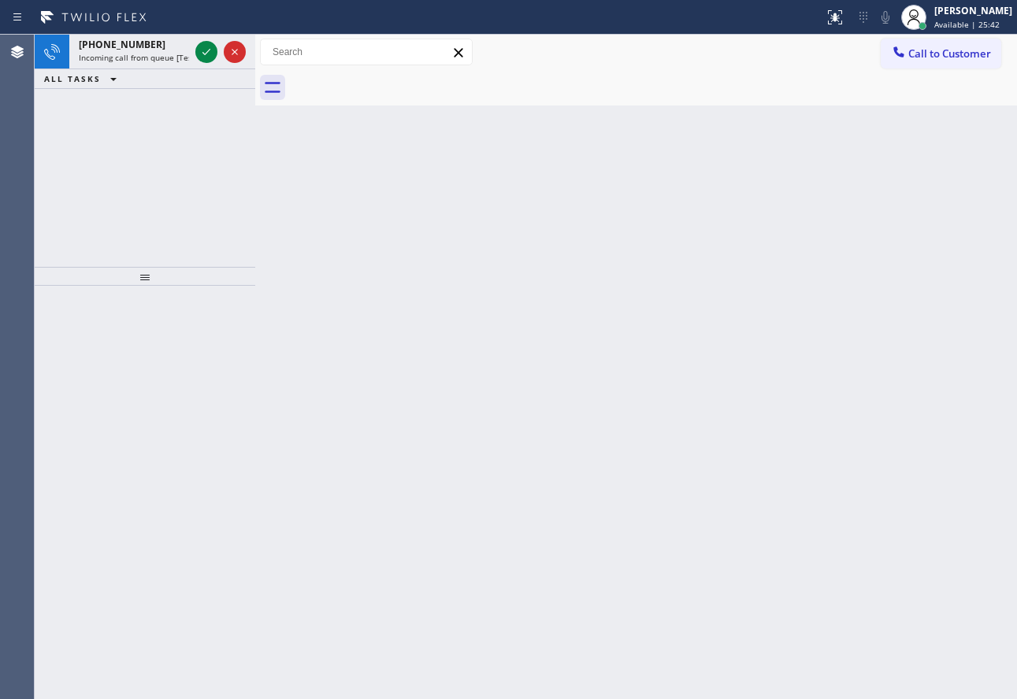
drag, startPoint x: 207, startPoint y: 50, endPoint x: 240, endPoint y: 152, distance: 107.6
click at [236, 128] on div "[PHONE_NUMBER] Incoming call from queue [Test] All ALL TASKS ALL TASKS ACTIVE T…" at bounding box center [145, 151] width 221 height 232
click at [240, 152] on div "[PHONE_NUMBER] Incoming call from queue [Test] All ALL TASKS ALL TASKS ACTIVE T…" at bounding box center [145, 151] width 221 height 232
click at [207, 48] on icon at bounding box center [206, 52] width 19 height 19
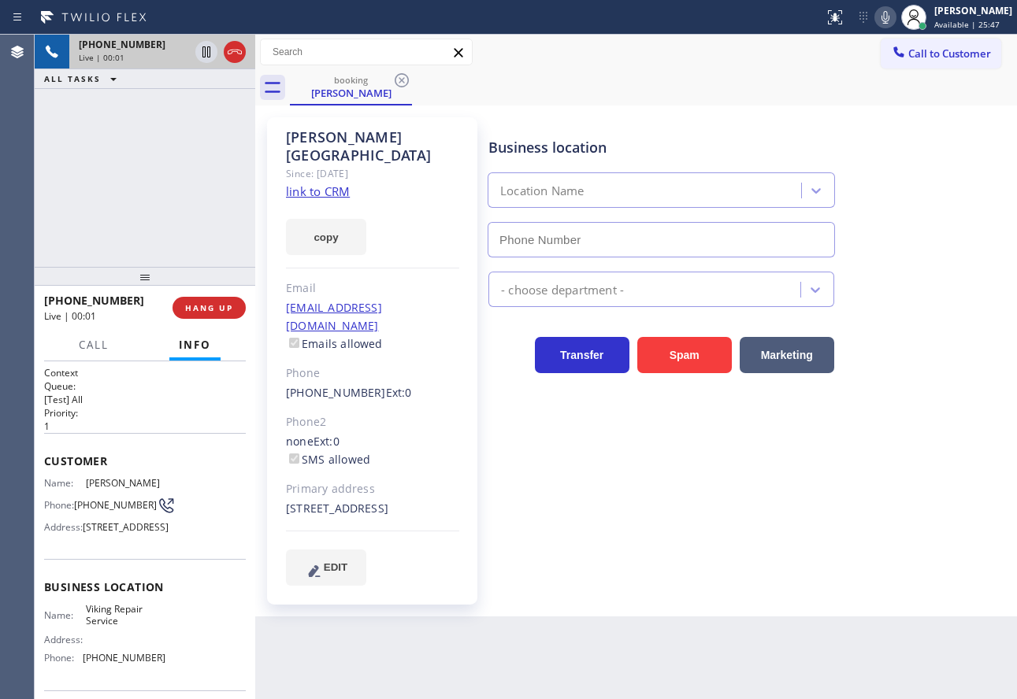
type input "[PHONE_NUMBER]"
click at [297, 184] on link "link to CRM" at bounding box center [318, 192] width 64 height 16
click at [895, 16] on icon at bounding box center [885, 17] width 19 height 19
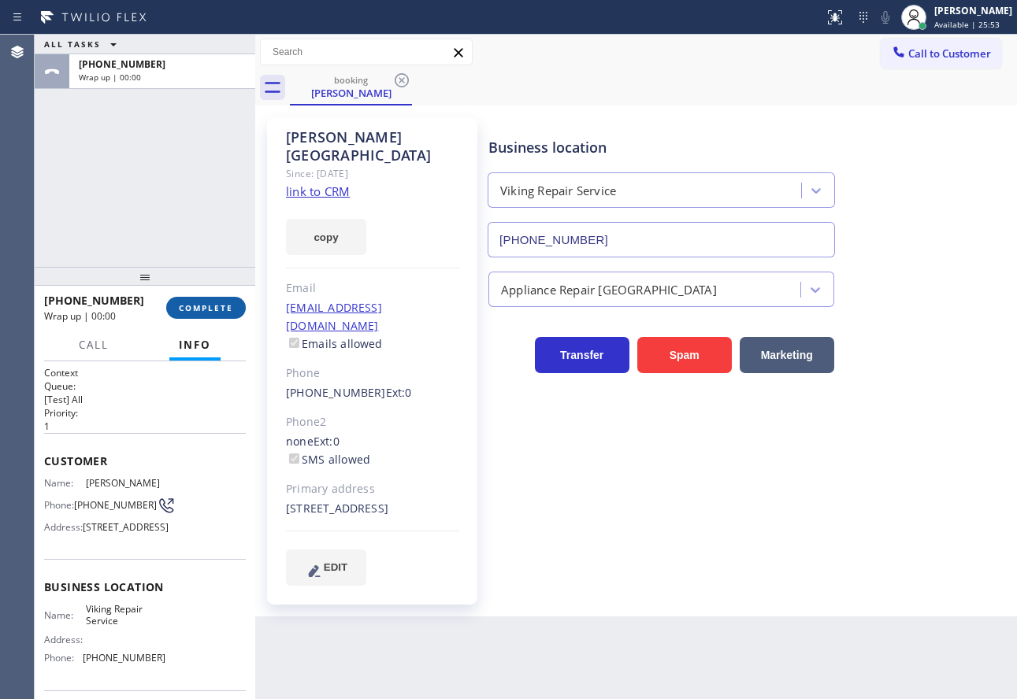
click at [210, 313] on span "COMPLETE" at bounding box center [206, 307] width 54 height 11
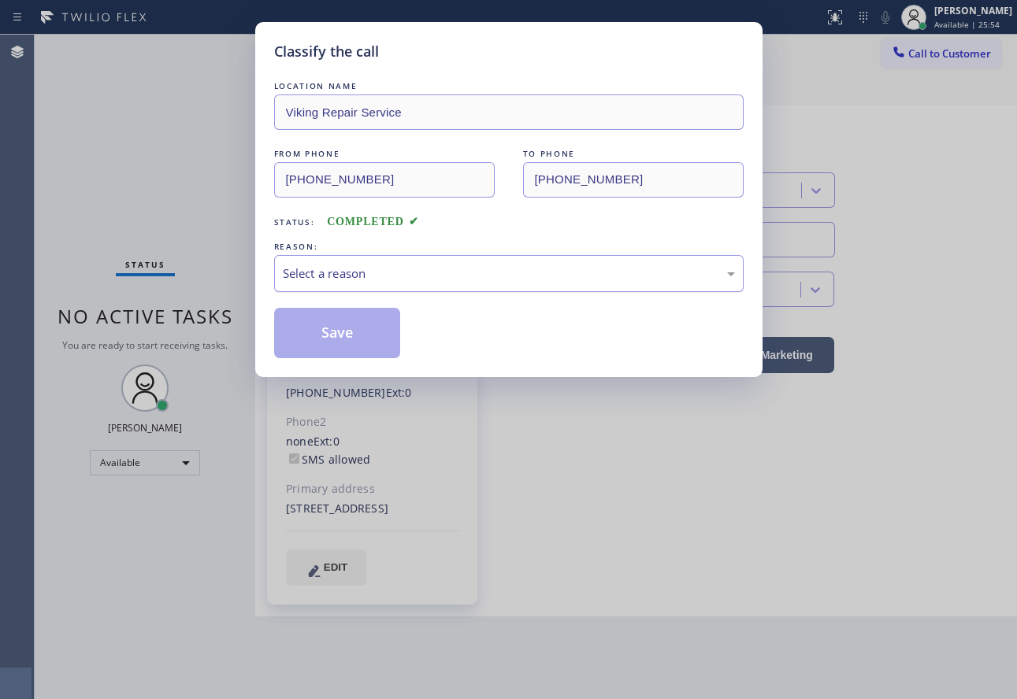
click at [348, 288] on div "Select a reason" at bounding box center [508, 273] width 469 height 37
click at [361, 333] on button "Save" at bounding box center [337, 333] width 127 height 50
